Goal: Communication & Community: Ask a question

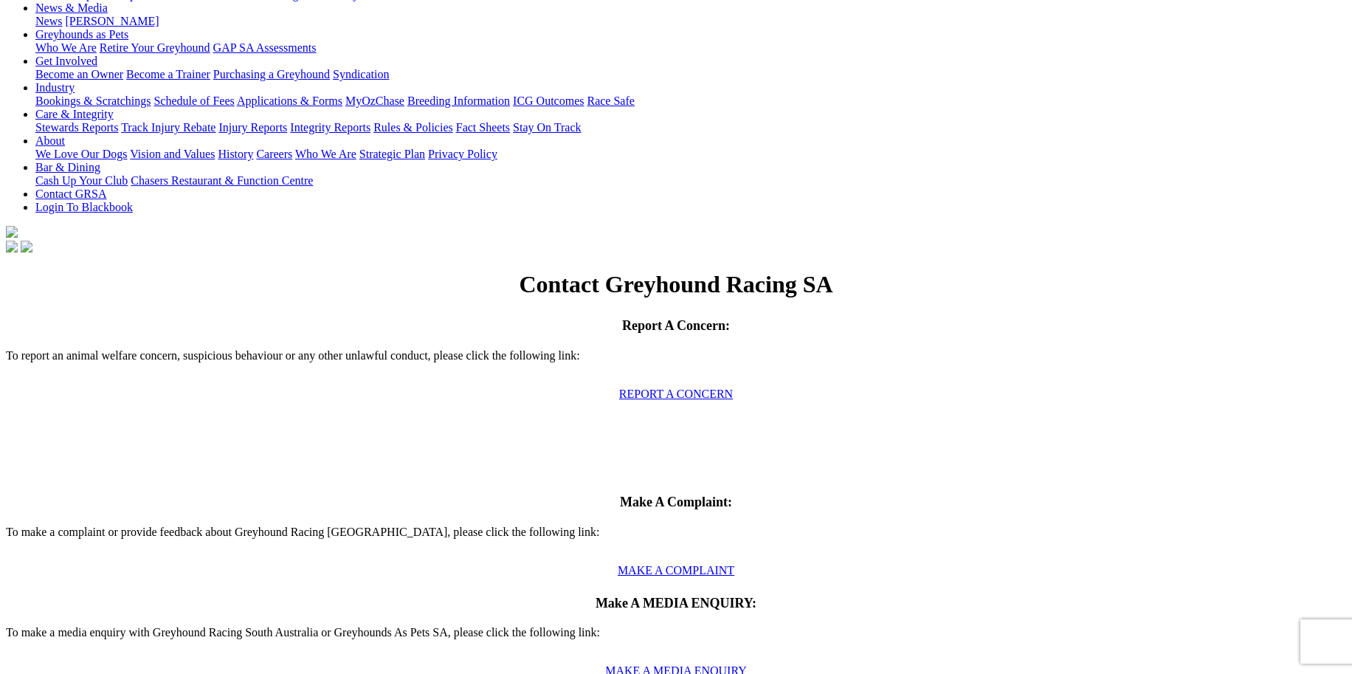
scroll to position [301, 0]
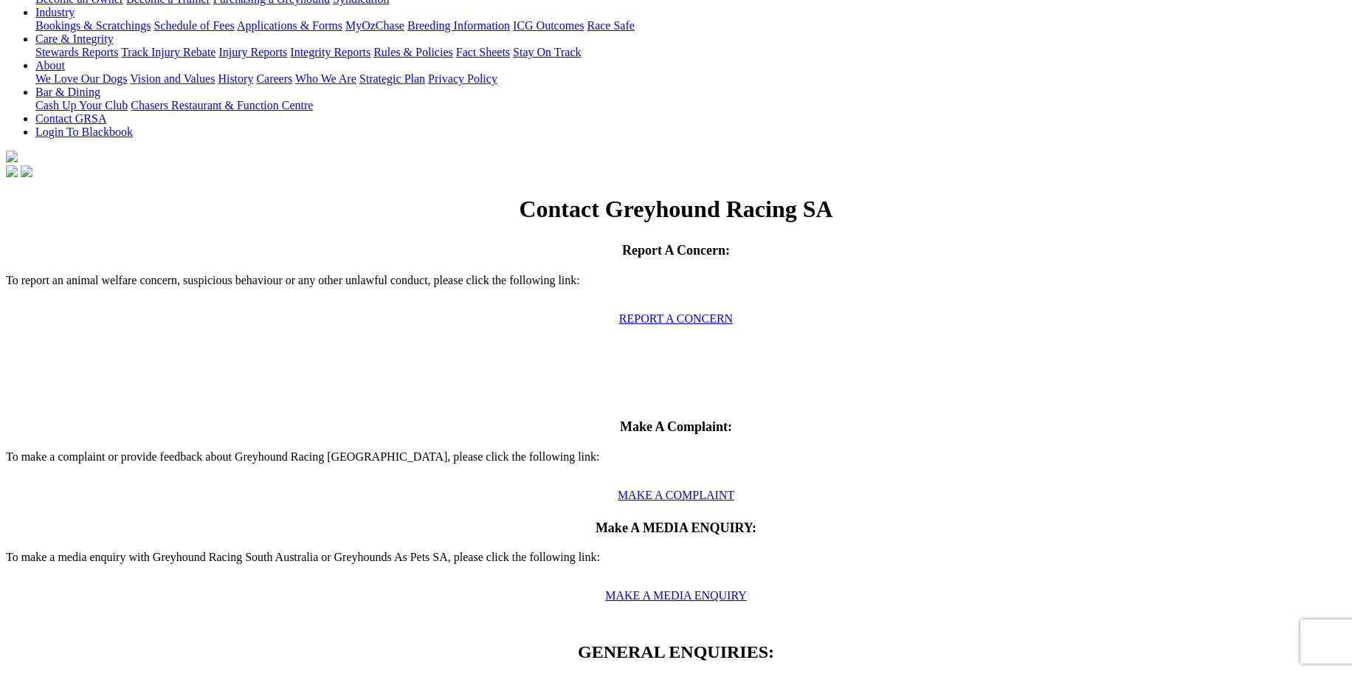
type input "t"
type input "[PERSON_NAME]"
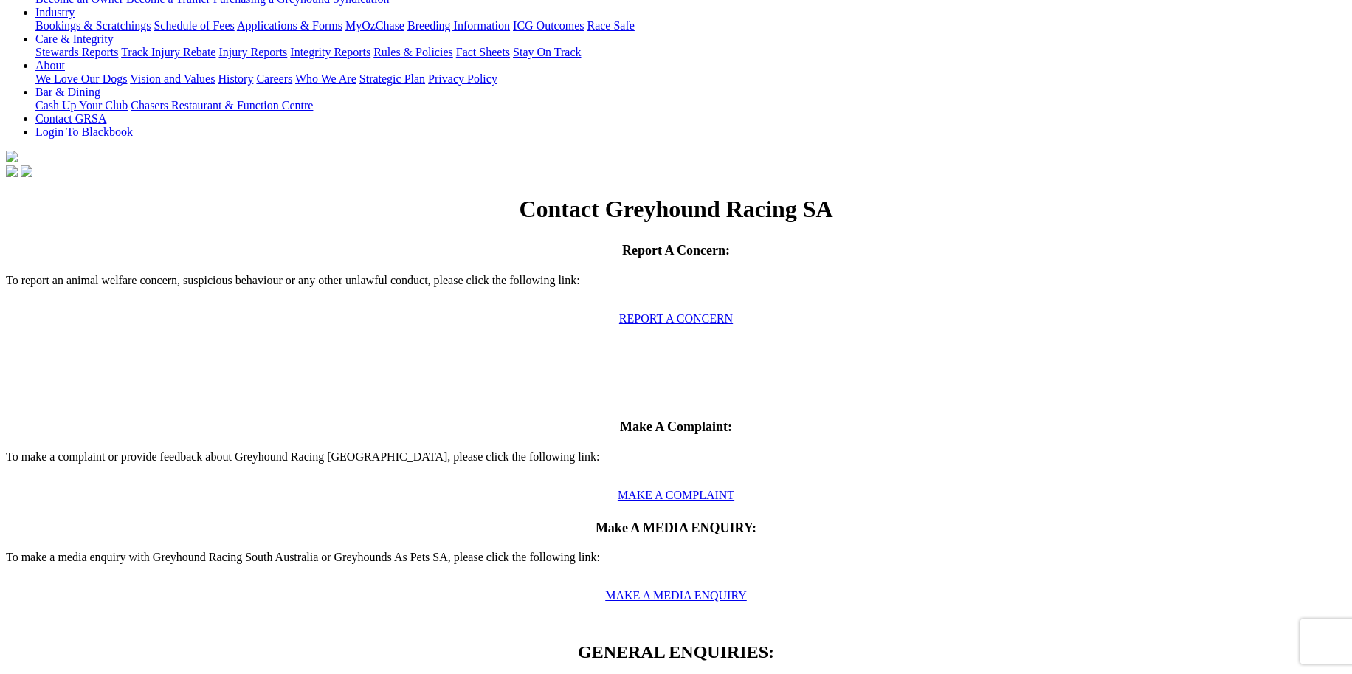
type input "[PERSON_NAME][EMAIL_ADDRESS][PERSON_NAME][DOMAIN_NAME]"
type input "r"
type input "prize money"
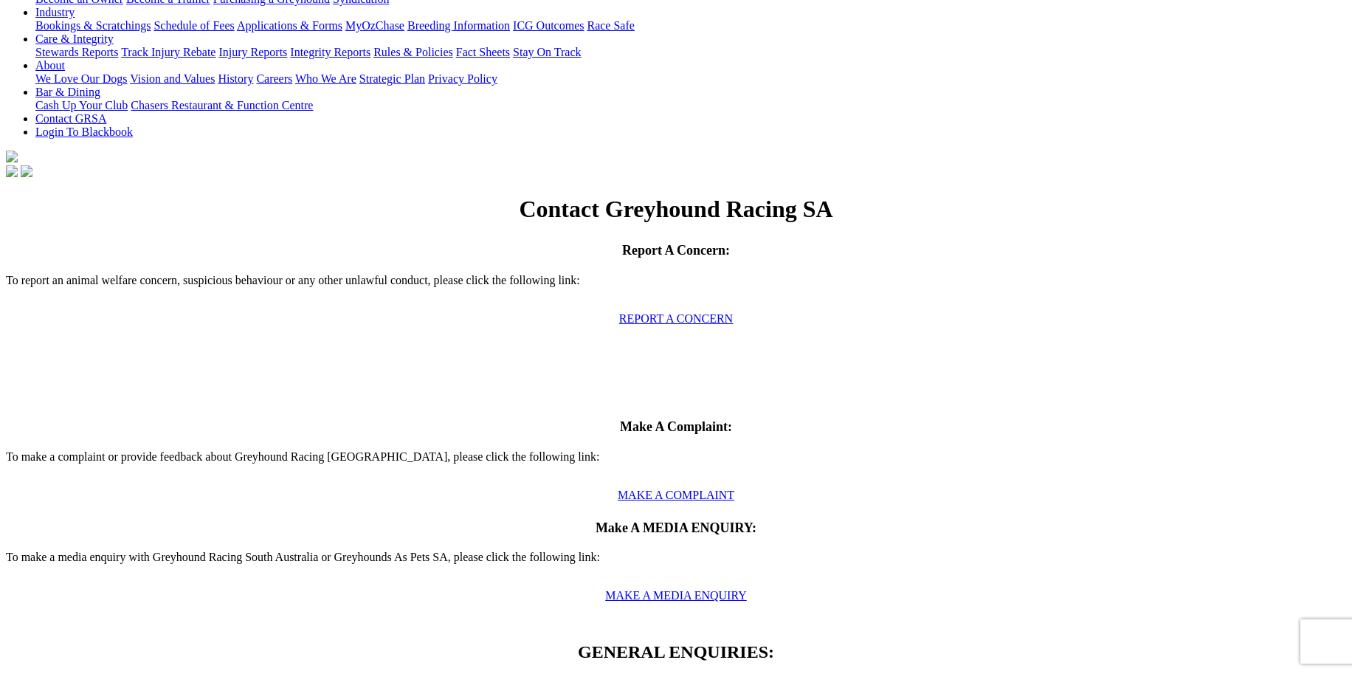
type textarea "h"
drag, startPoint x: 249, startPoint y: 435, endPoint x: 258, endPoint y: 460, distance: 25.7
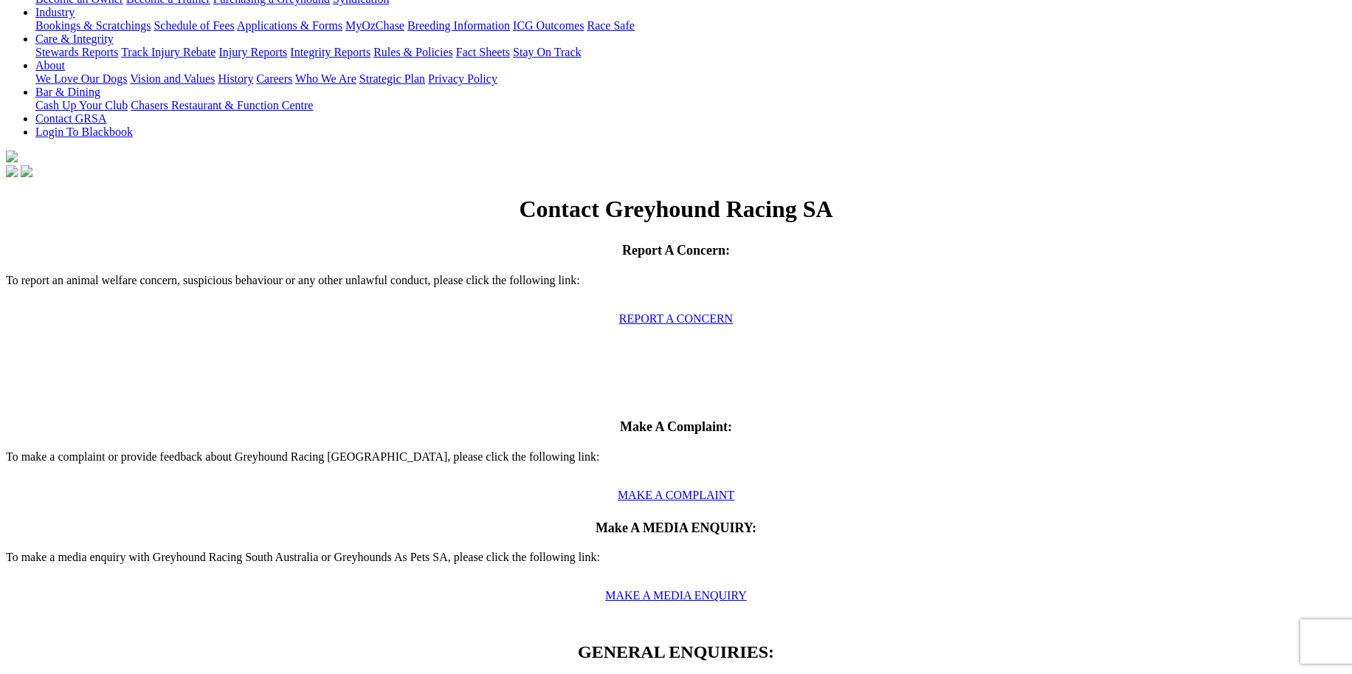
drag, startPoint x: 368, startPoint y: 456, endPoint x: 412, endPoint y: 458, distance: 43.6
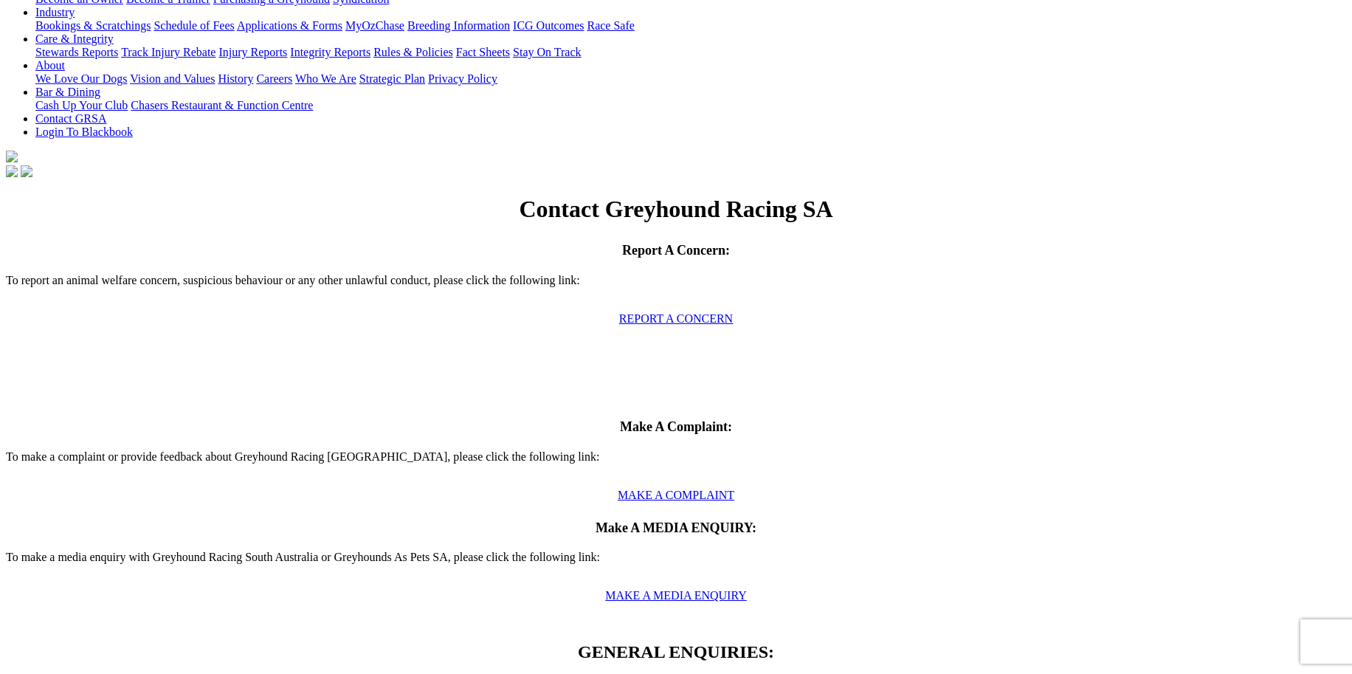
drag, startPoint x: 320, startPoint y: 492, endPoint x: 315, endPoint y: 503, distance: 11.9
drag, startPoint x: 757, startPoint y: 438, endPoint x: 750, endPoint y: 473, distance: 36.0
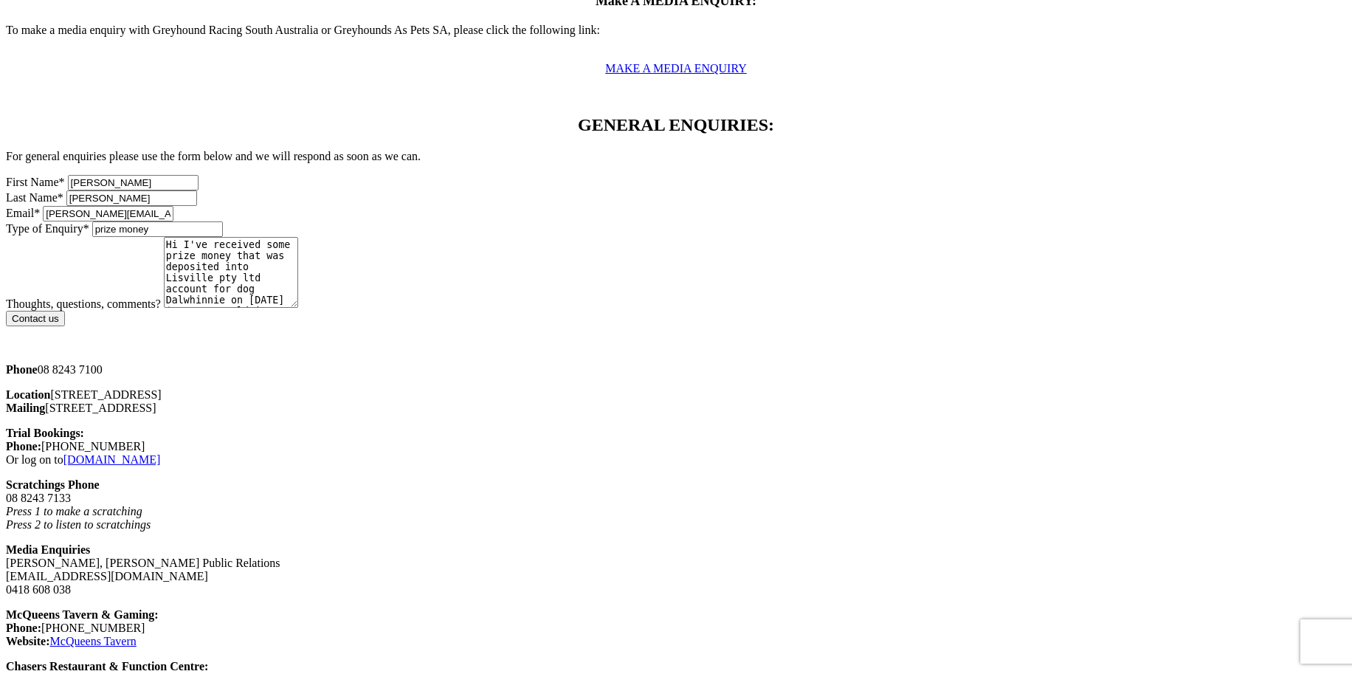
scroll to position [452, 0]
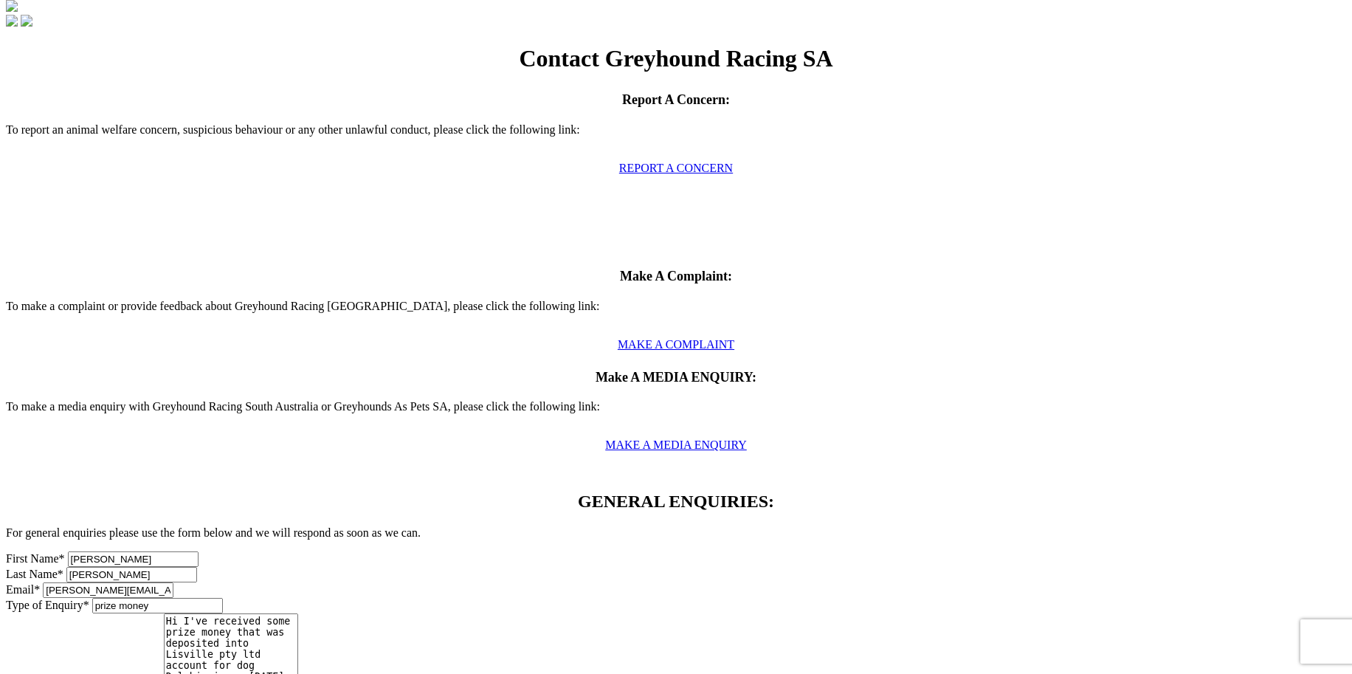
type textarea "Hi I've received some prize money that was deposited into Lisville pty ltd acco…"
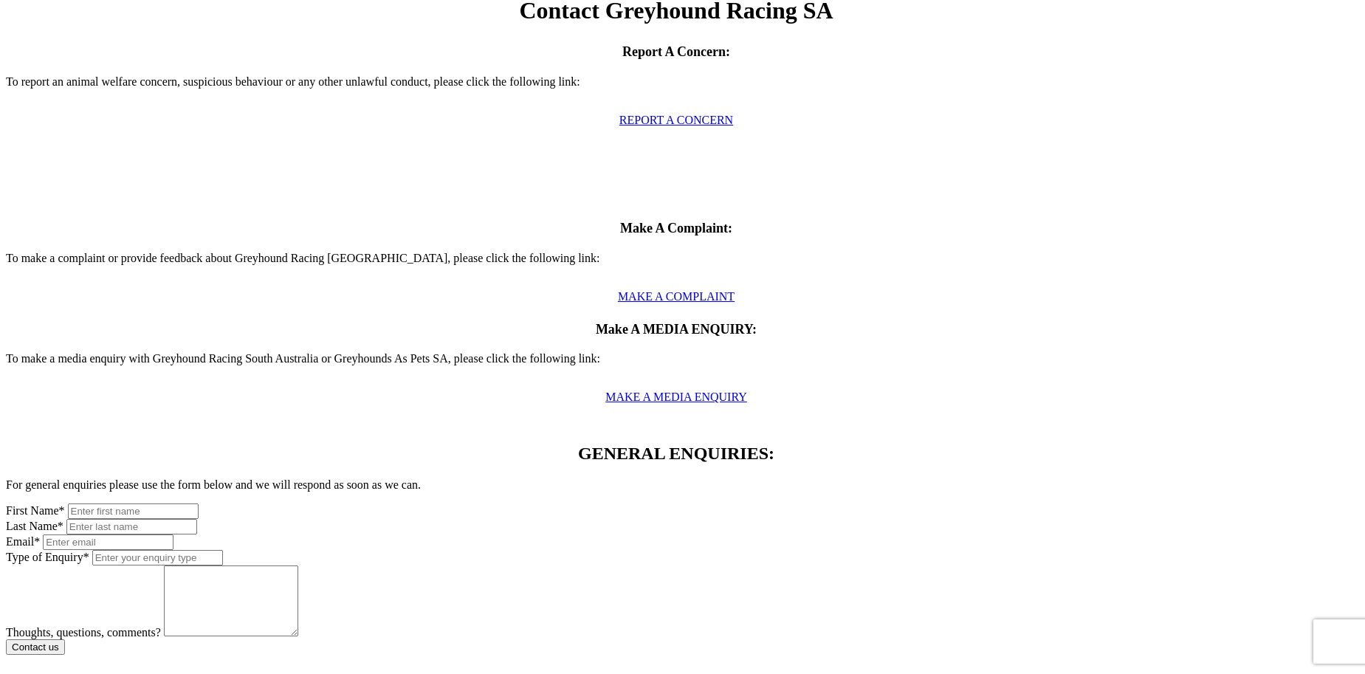
scroll to position [500, 0]
